Goal: Transaction & Acquisition: Purchase product/service

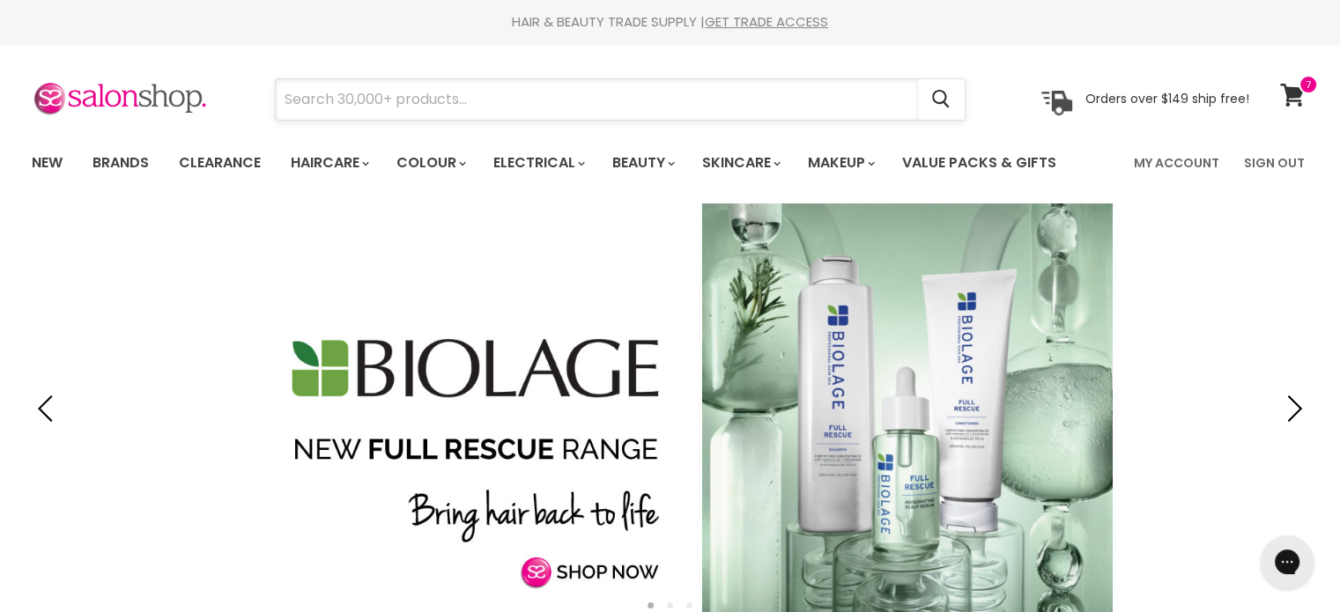
drag, startPoint x: 440, startPoint y: 323, endPoint x: 372, endPoint y: 93, distance: 240.0
click at [418, 93] on input "Search" at bounding box center [597, 99] width 642 height 41
click at [371, 93] on input "Search" at bounding box center [597, 99] width 642 height 41
paste input "Color Wow Money Masque 215ml"
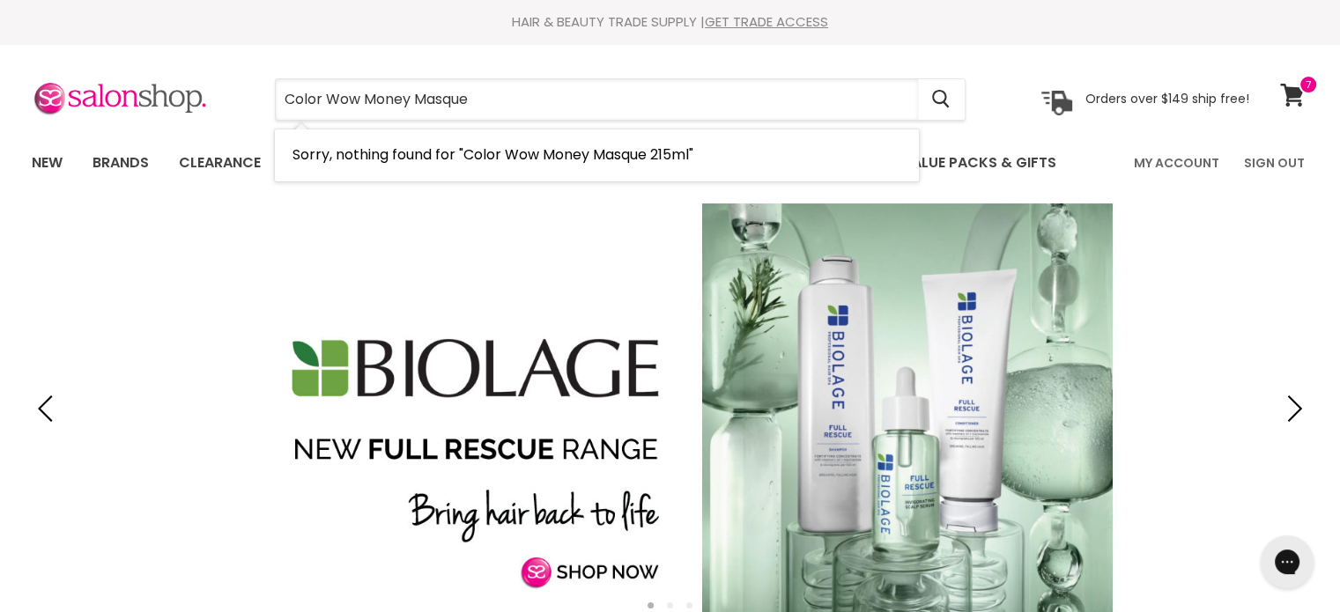
type input "Color Wow Money Masque"
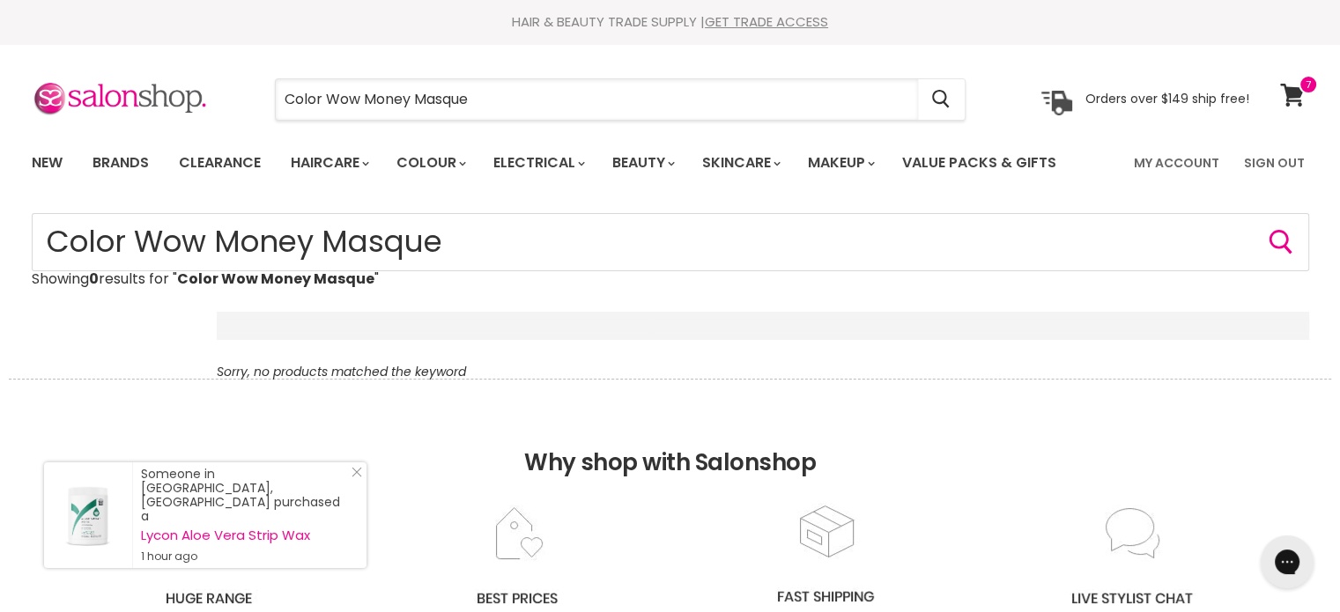
drag, startPoint x: 495, startPoint y: 101, endPoint x: 507, endPoint y: 165, distance: 64.6
click at [141, 122] on section "Menu Color Wow Money Masque Cancel" at bounding box center [670, 90] width 1321 height 93
paste input "Davines [PERSON_NAME]"
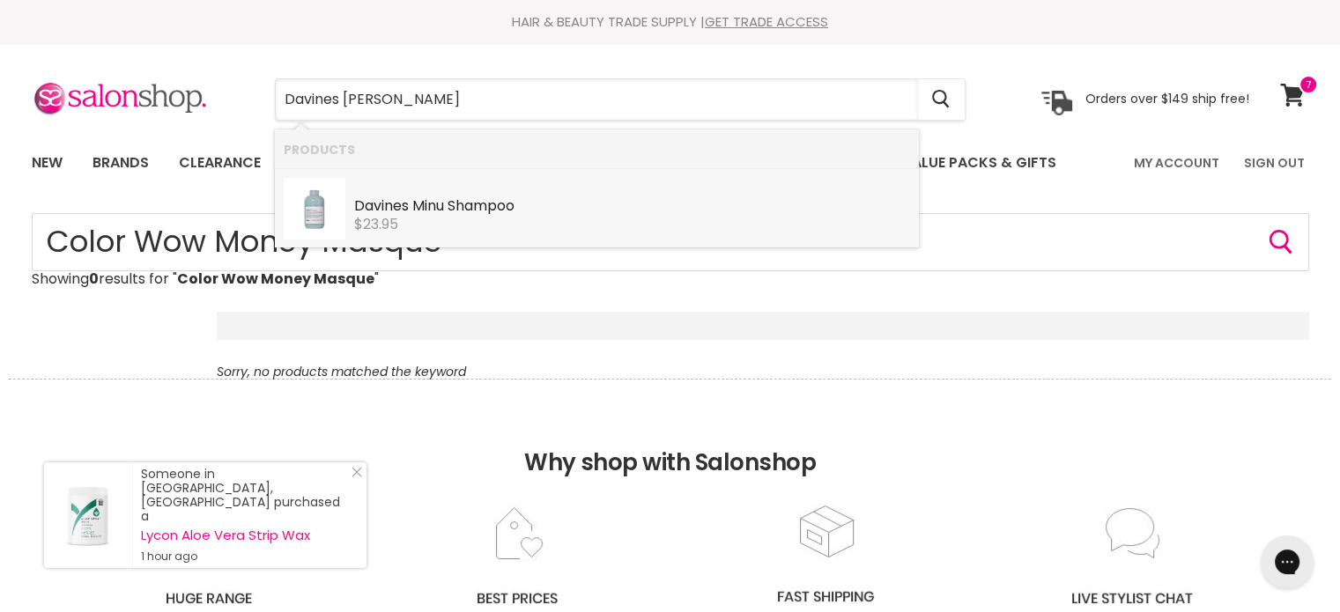
type input "Davines [PERSON_NAME]"
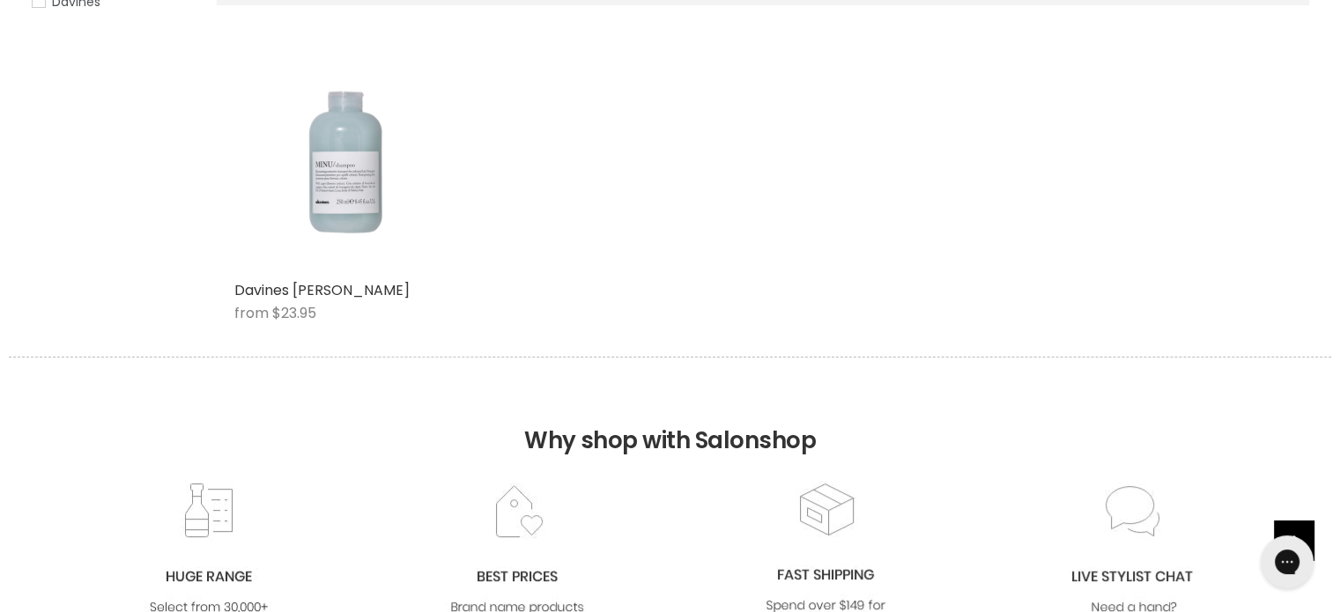
drag, startPoint x: 0, startPoint y: 0, endPoint x: 319, endPoint y: 234, distance: 395.7
click at [319, 234] on div "Main content" at bounding box center [346, 160] width 225 height 225
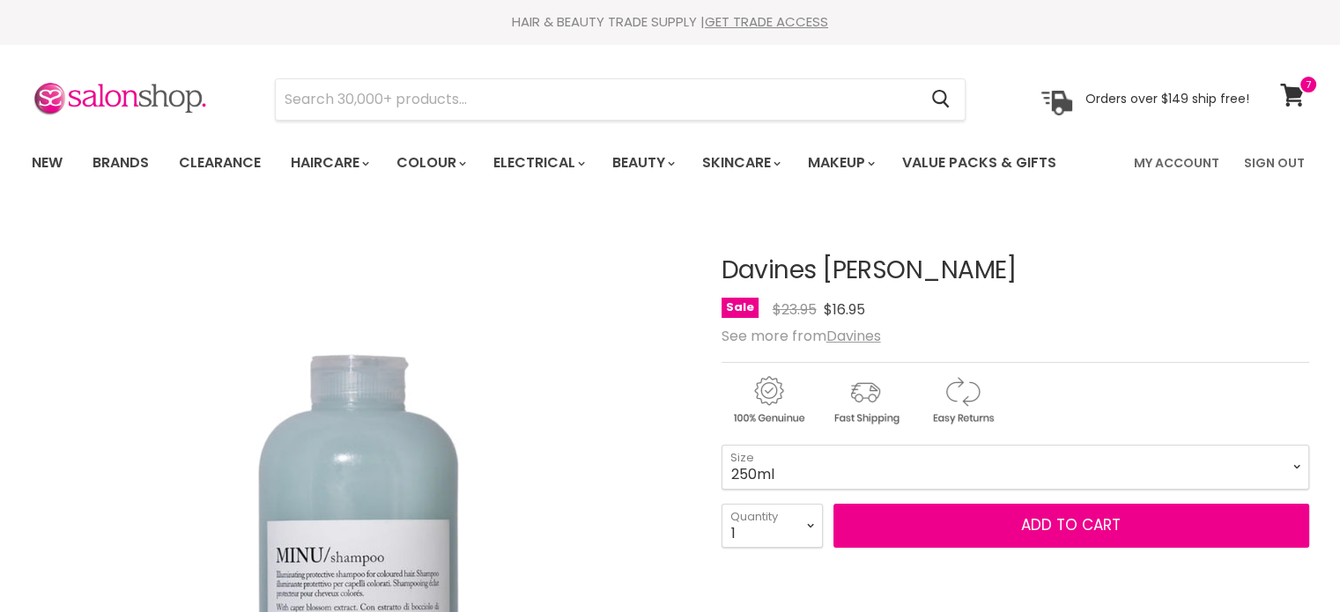
click at [721, 445] on select "75ml 250ml 1 Litre" at bounding box center [1015, 467] width 588 height 44
select select "250ml"
